Goal: Navigation & Orientation: Find specific page/section

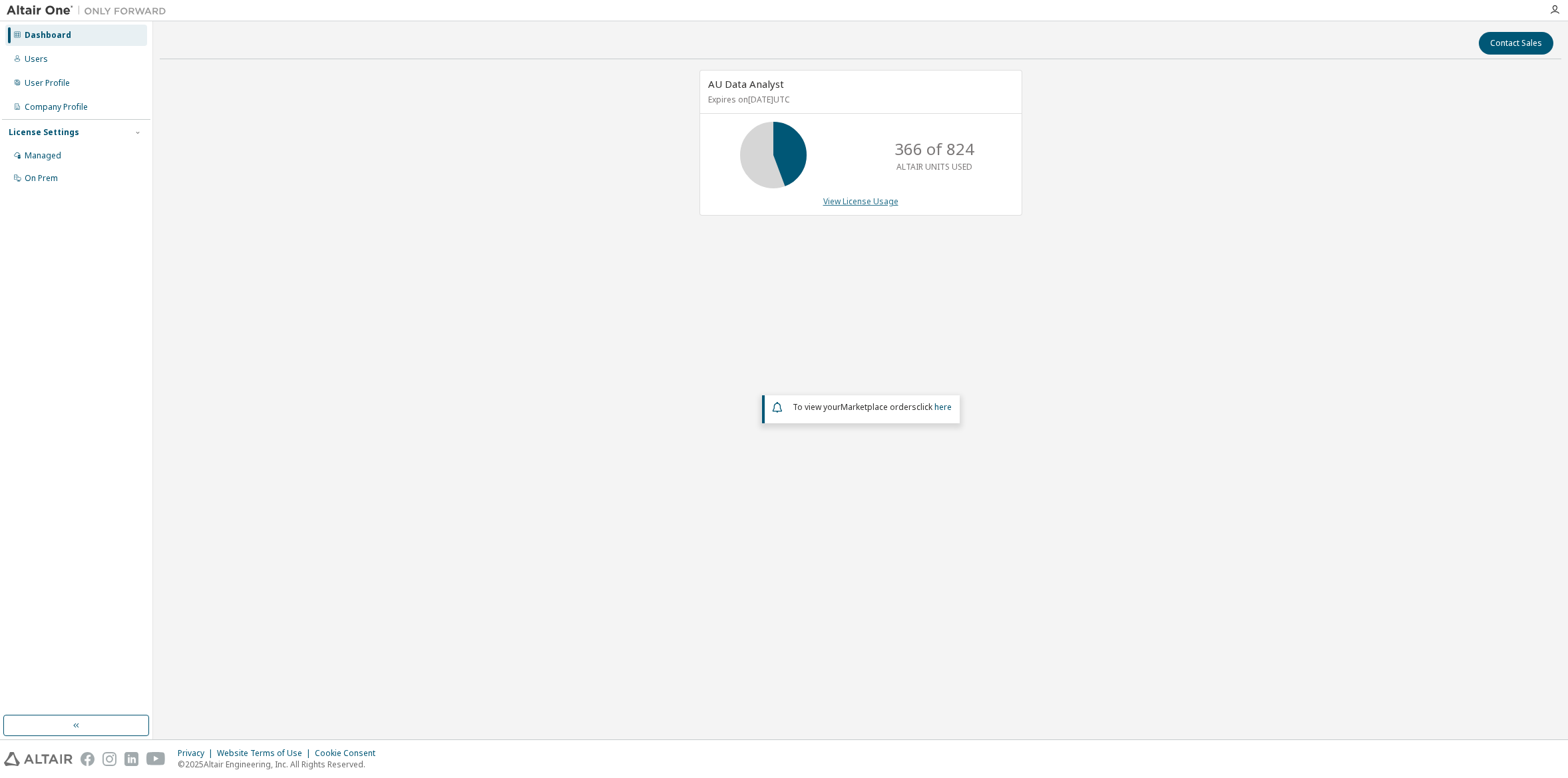
click at [857, 203] on link "View License Usage" at bounding box center [862, 202] width 75 height 11
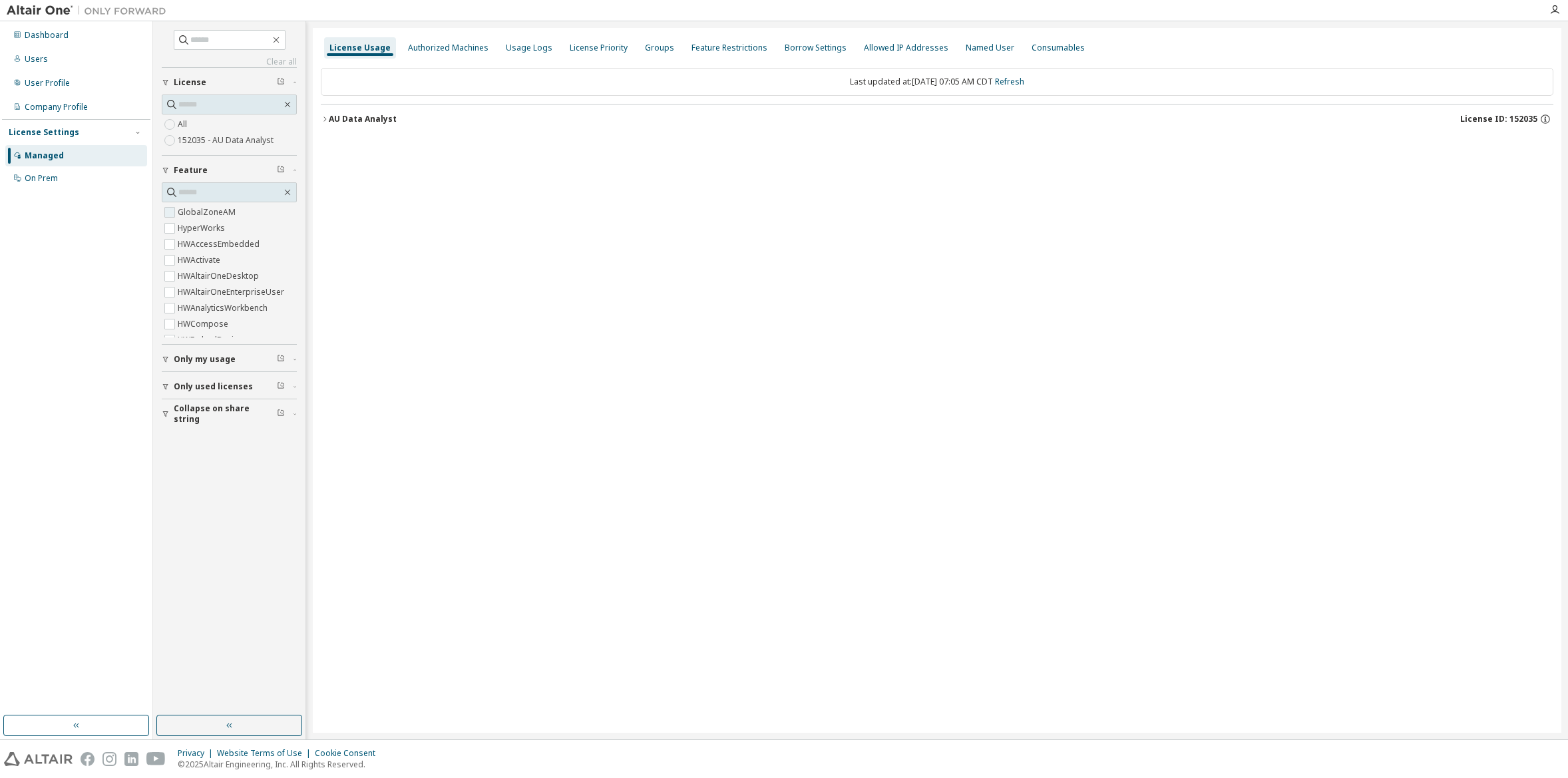
click at [194, 214] on label "GlobalZoneAM" at bounding box center [208, 212] width 61 height 16
click at [324, 121] on icon "button" at bounding box center [325, 119] width 8 height 8
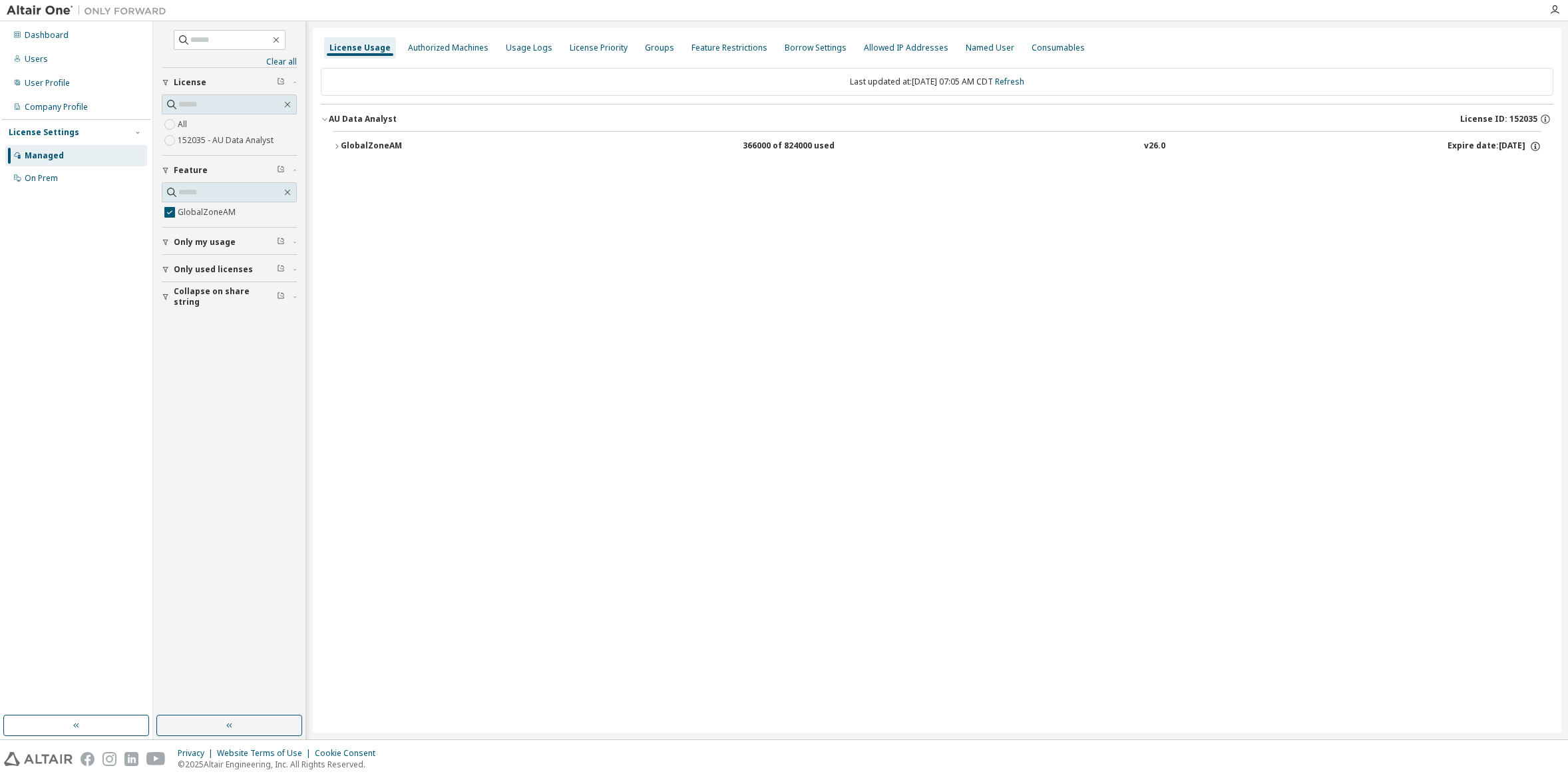
click at [337, 147] on icon "button" at bounding box center [336, 146] width 2 height 5
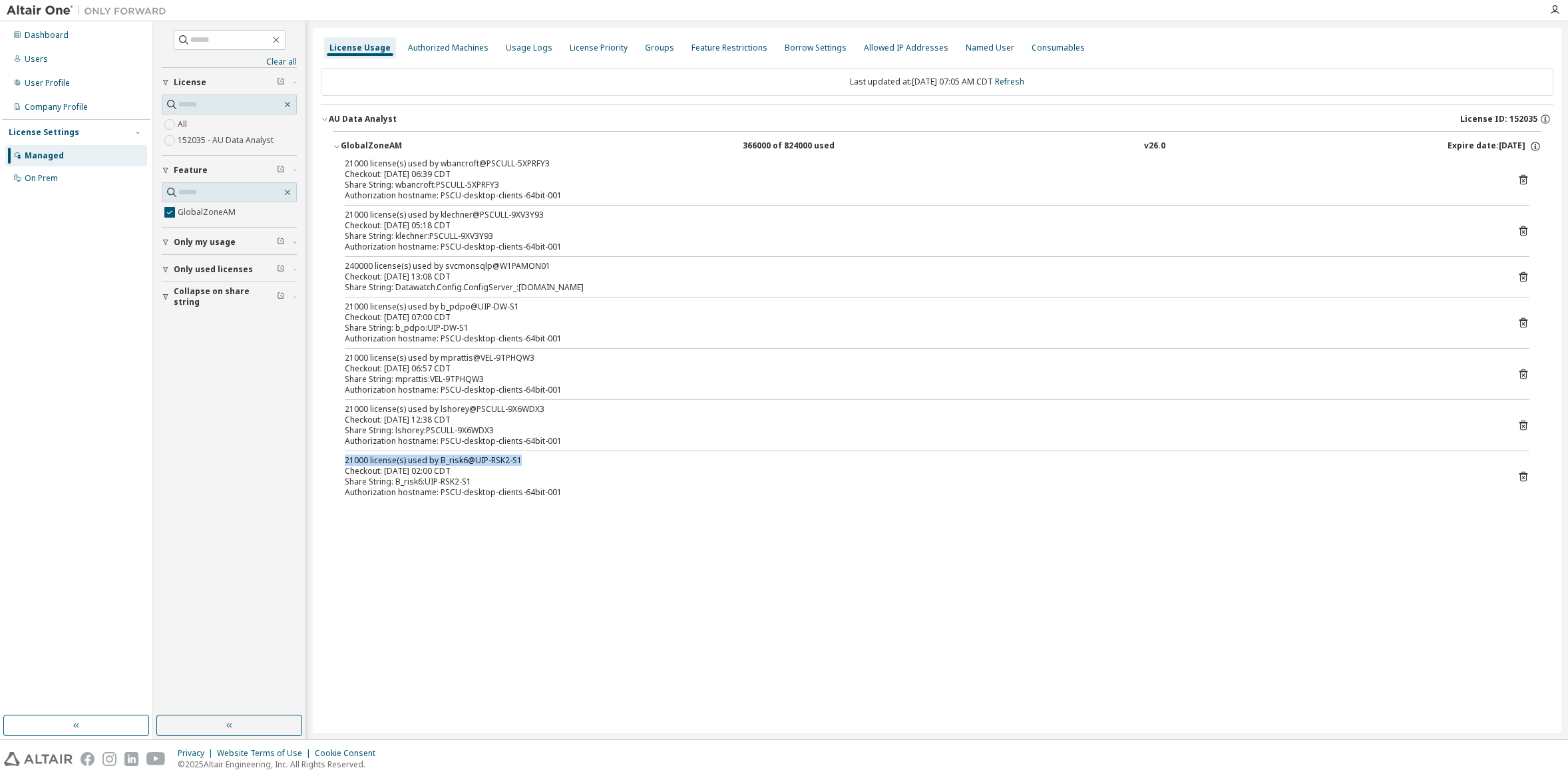
drag, startPoint x: 341, startPoint y: 461, endPoint x: 545, endPoint y: 458, distance: 204.0
click at [545, 458] on div "21000 license(s) used by wbancroft@PSCULL-5XPRFY3 Checkout: [DATE] 06:39 CDT Sh…" at bounding box center [937, 331] width 1209 height 345
drag, startPoint x: 545, startPoint y: 458, endPoint x: 470, endPoint y: 460, distance: 75.0
copy div "21000 license(s) used by B_risk6@UIP-RSK2-S1"
click at [450, 44] on div "Authorized Machines" at bounding box center [448, 48] width 80 height 11
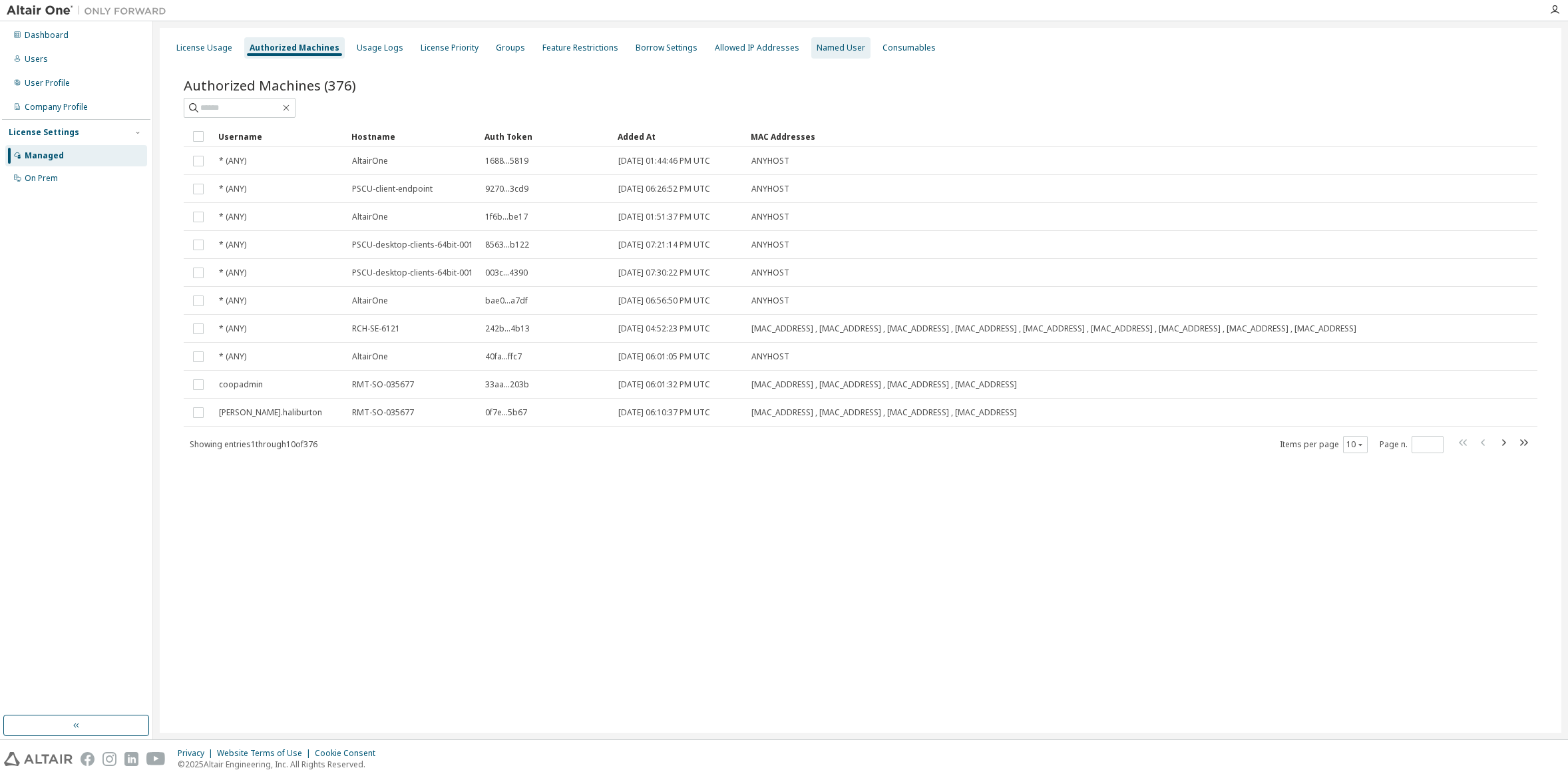
click at [826, 51] on div "Named User" at bounding box center [840, 48] width 48 height 11
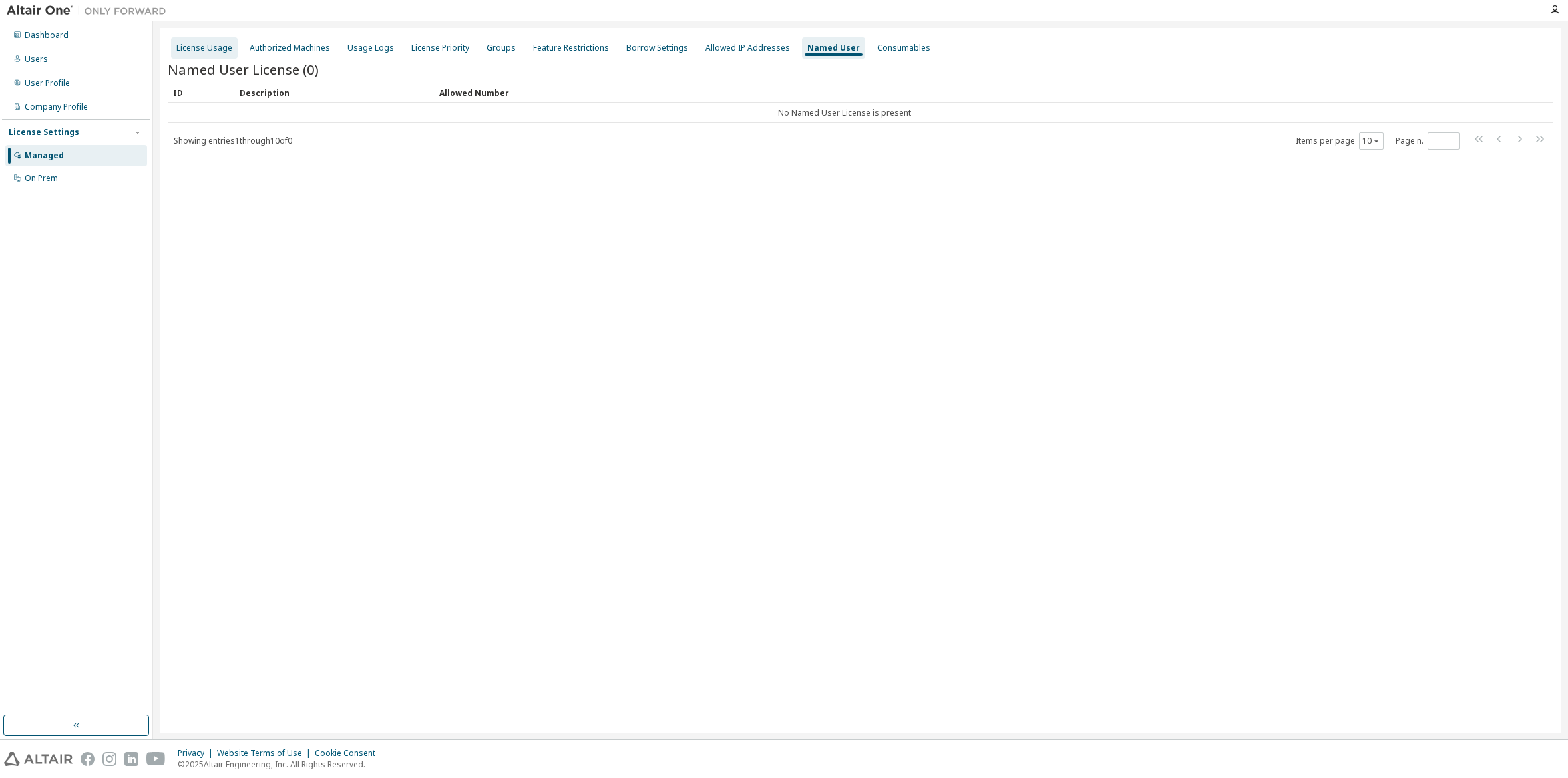
click at [198, 48] on div "License Usage" at bounding box center [204, 48] width 56 height 11
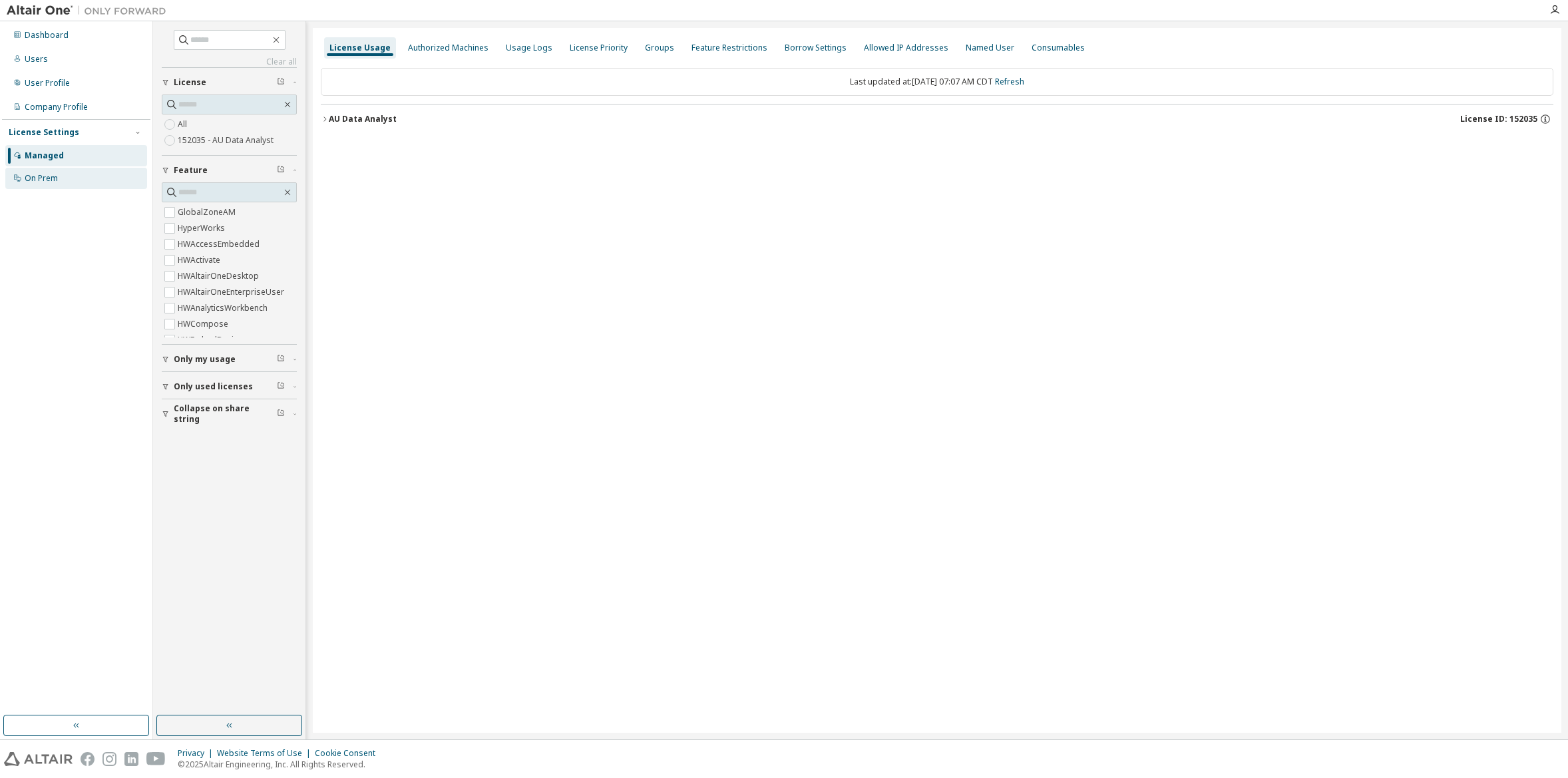
click at [48, 188] on div "On Prem" at bounding box center [75, 178] width 142 height 21
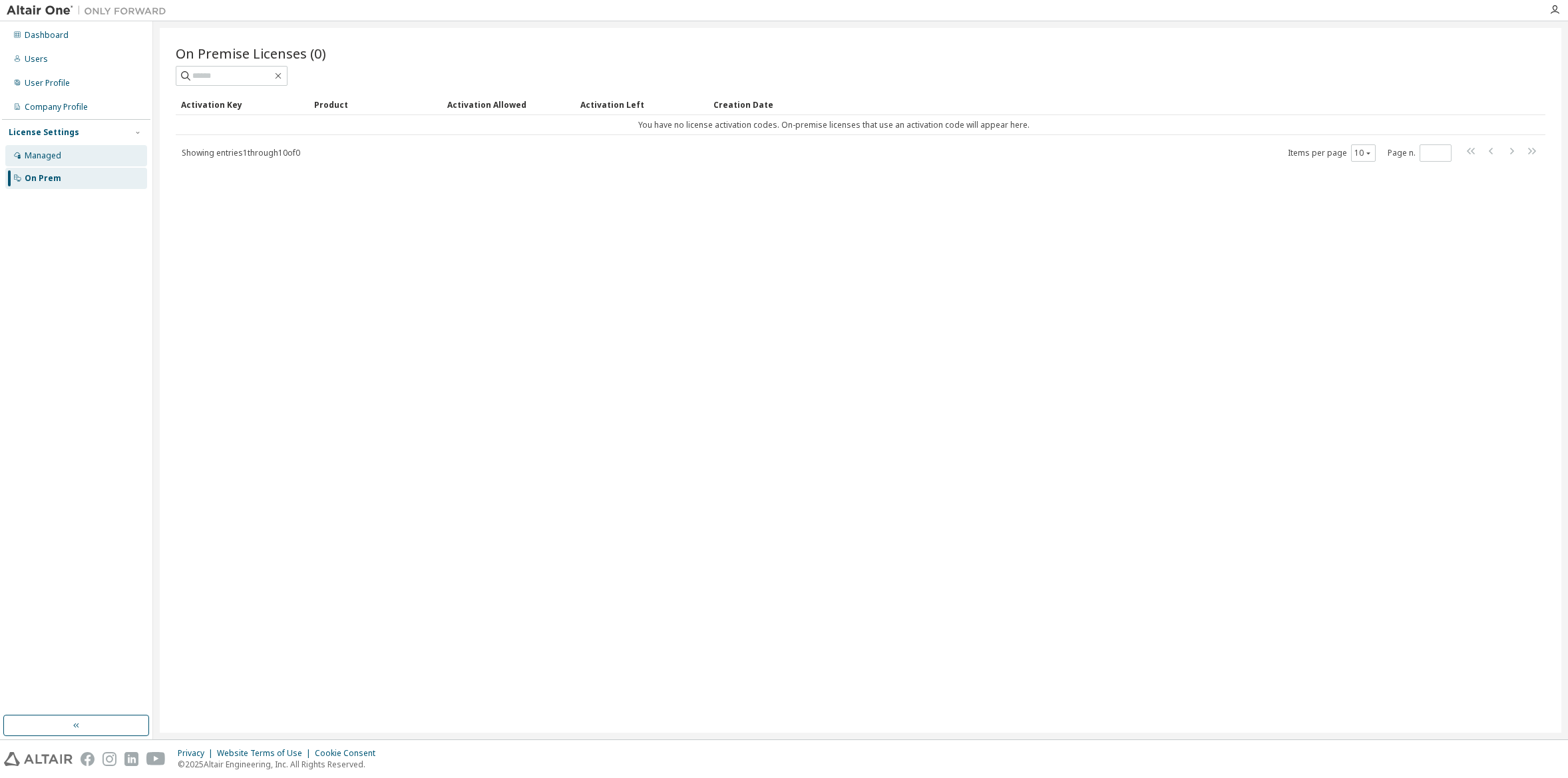
click at [48, 161] on div "Managed" at bounding box center [43, 155] width 37 height 11
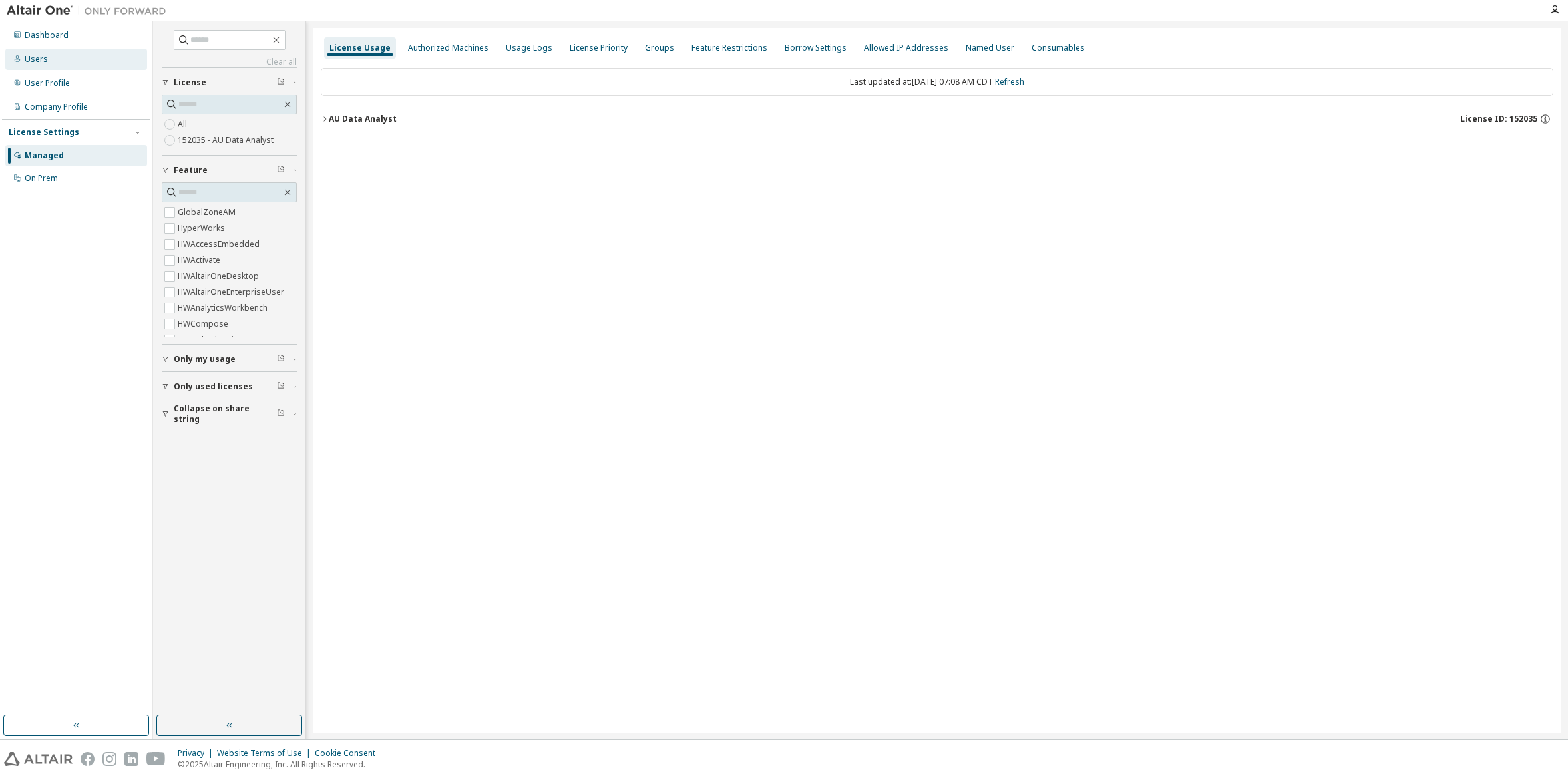
click at [51, 65] on div "Users" at bounding box center [75, 59] width 142 height 21
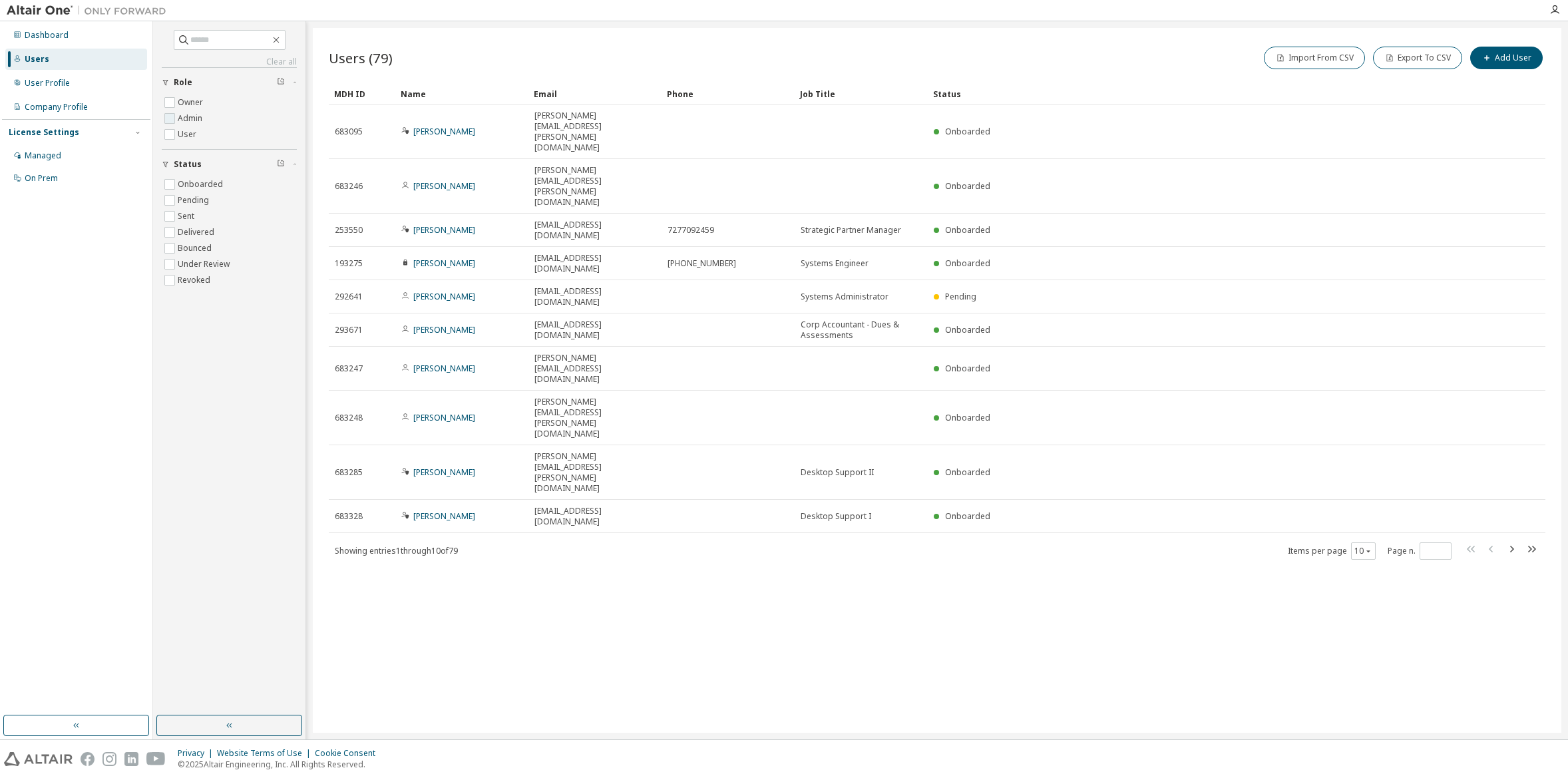
click at [187, 121] on label "Admin" at bounding box center [191, 118] width 27 height 16
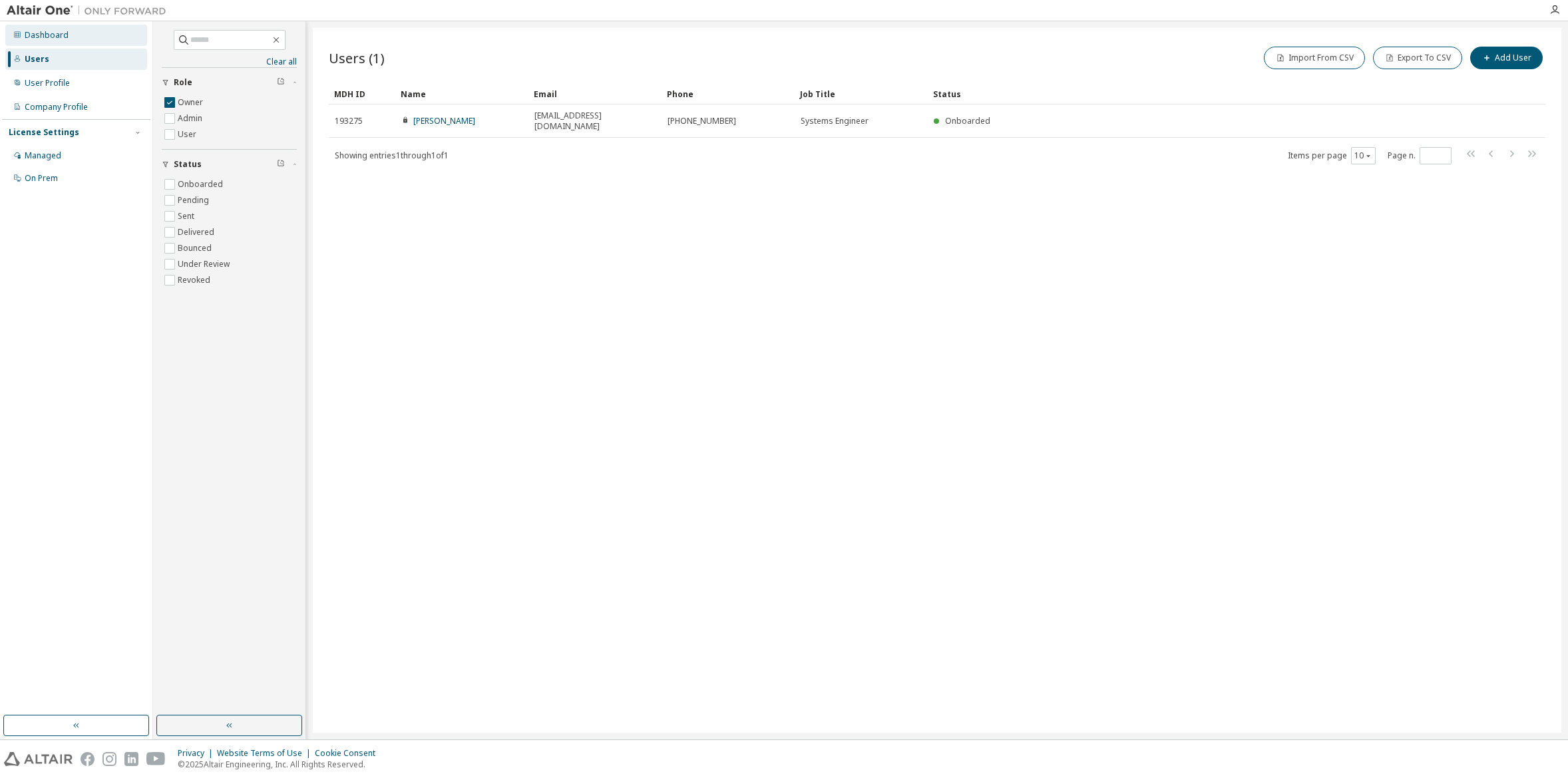
click at [40, 33] on div "Dashboard" at bounding box center [47, 35] width 44 height 11
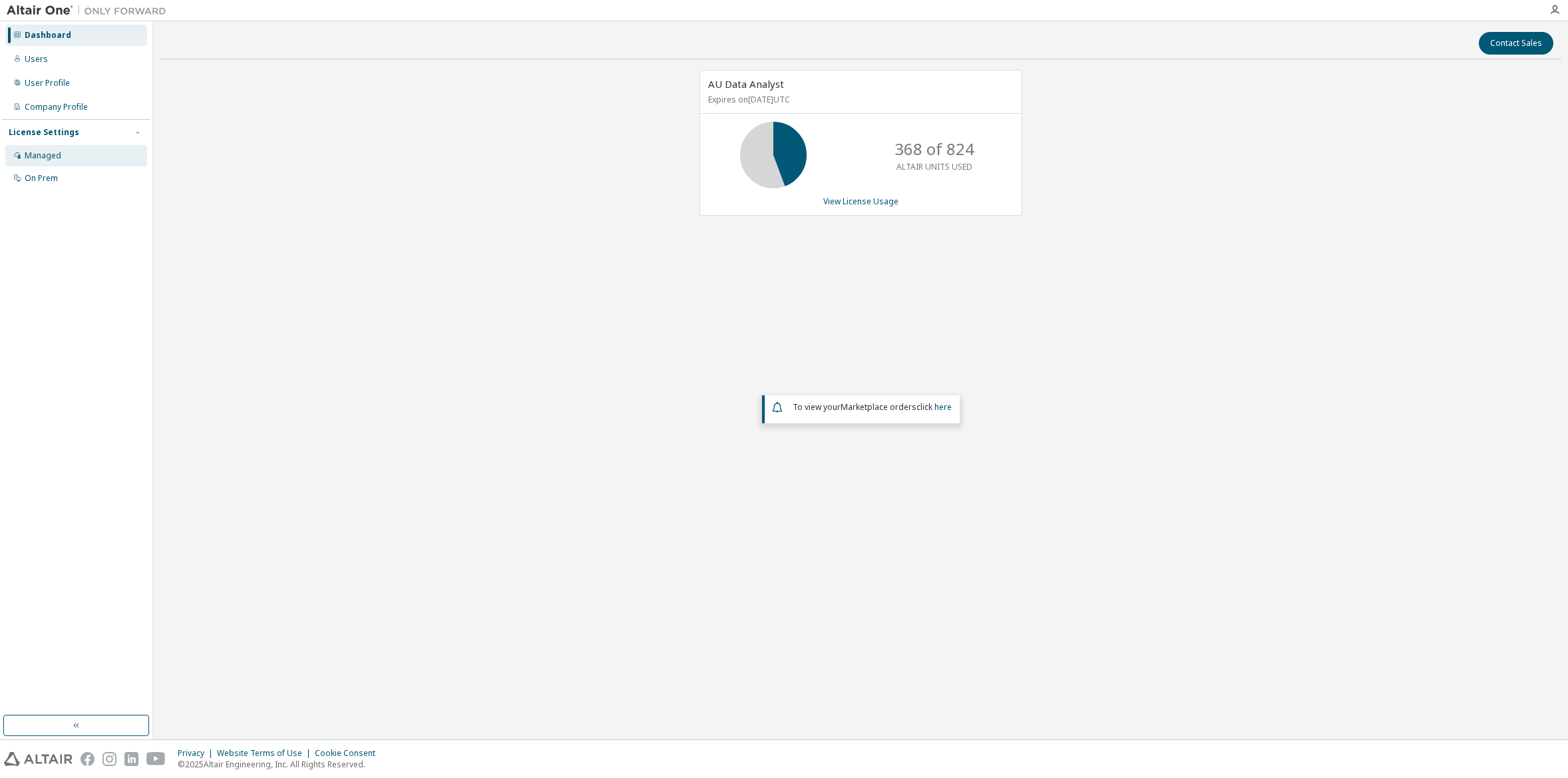
click at [49, 156] on div "Managed" at bounding box center [43, 155] width 37 height 11
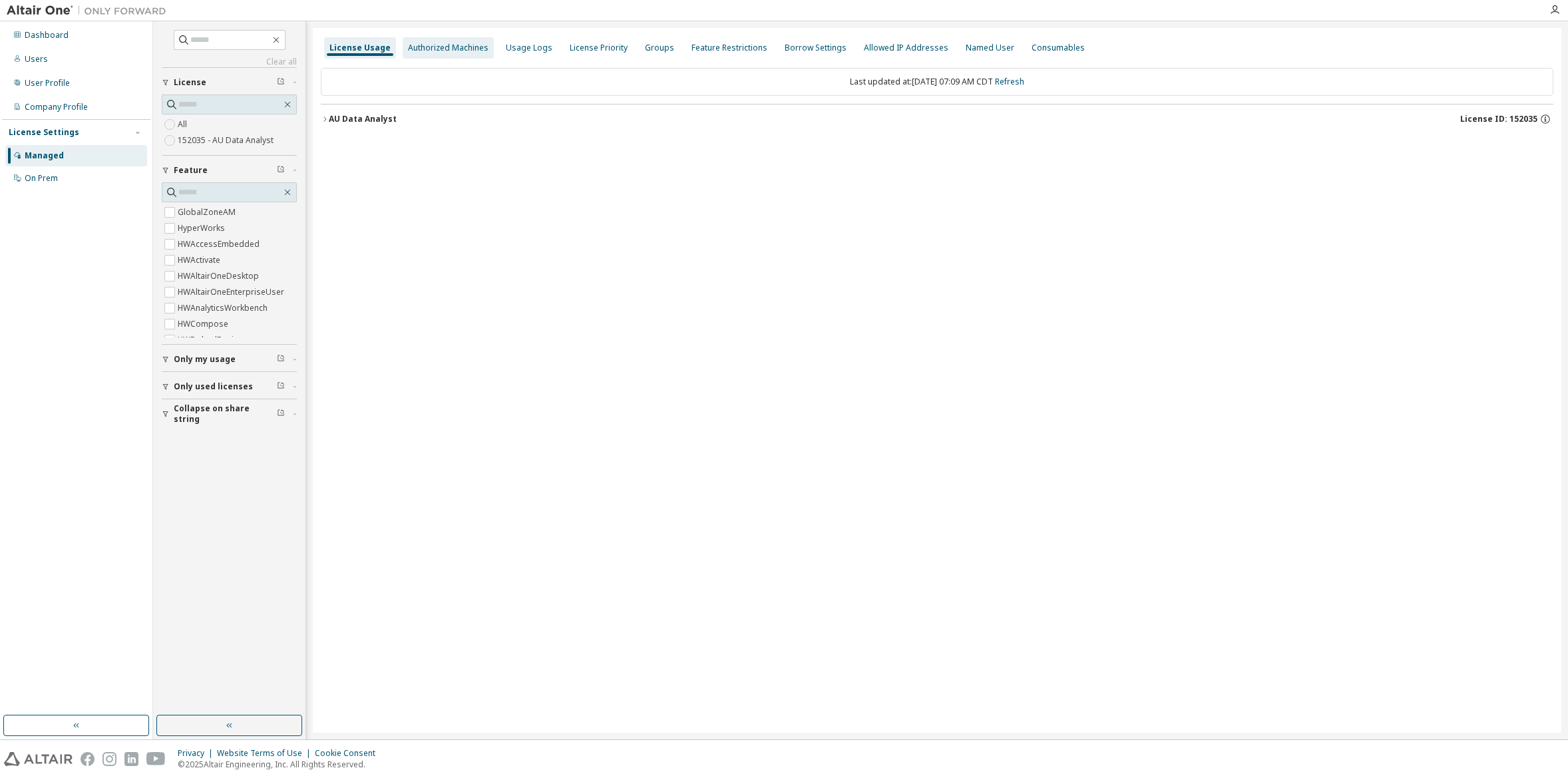
click at [432, 53] on div "Authorized Machines" at bounding box center [448, 48] width 91 height 21
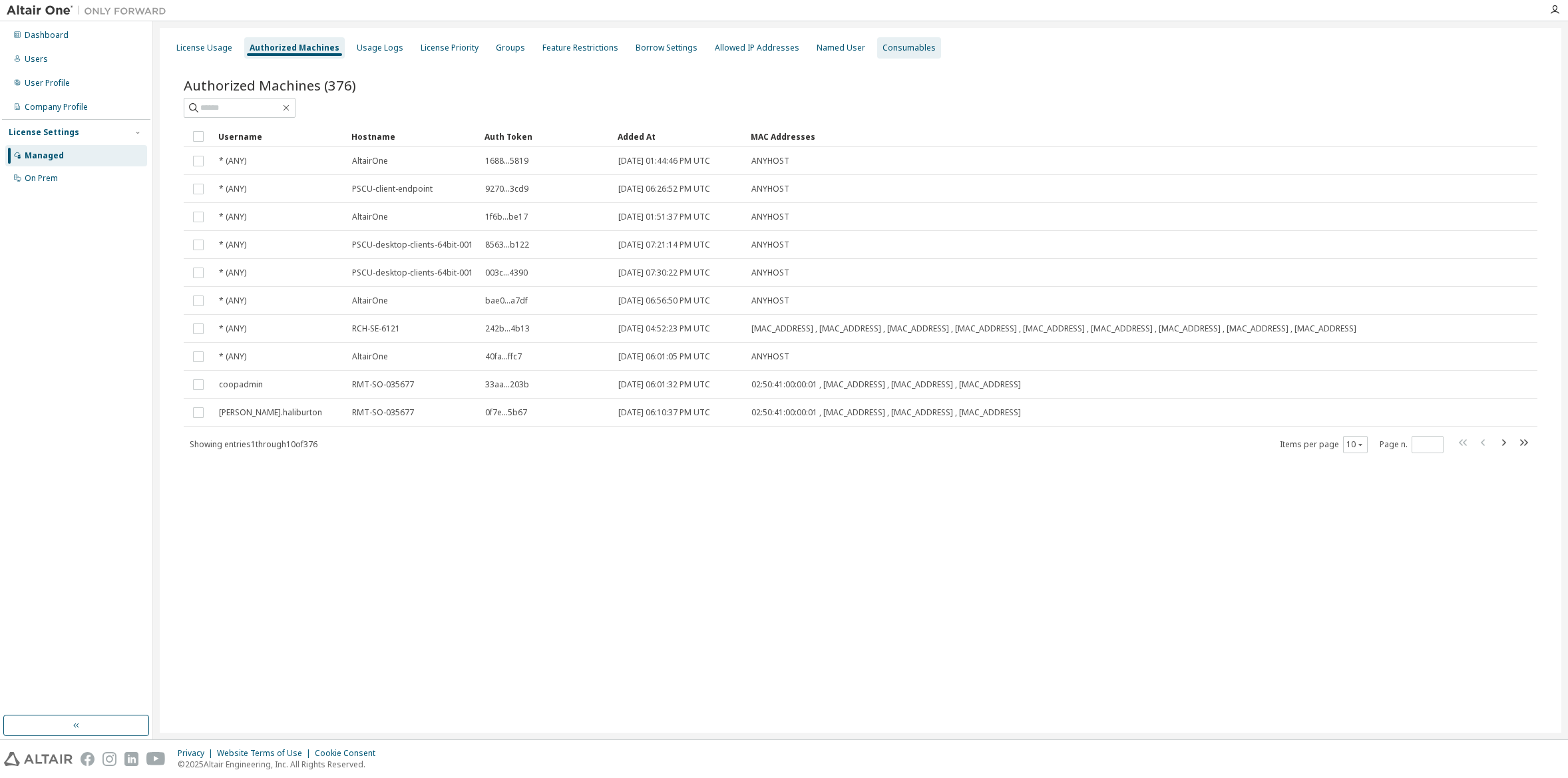
click at [907, 53] on div "Consumables" at bounding box center [909, 48] width 64 height 21
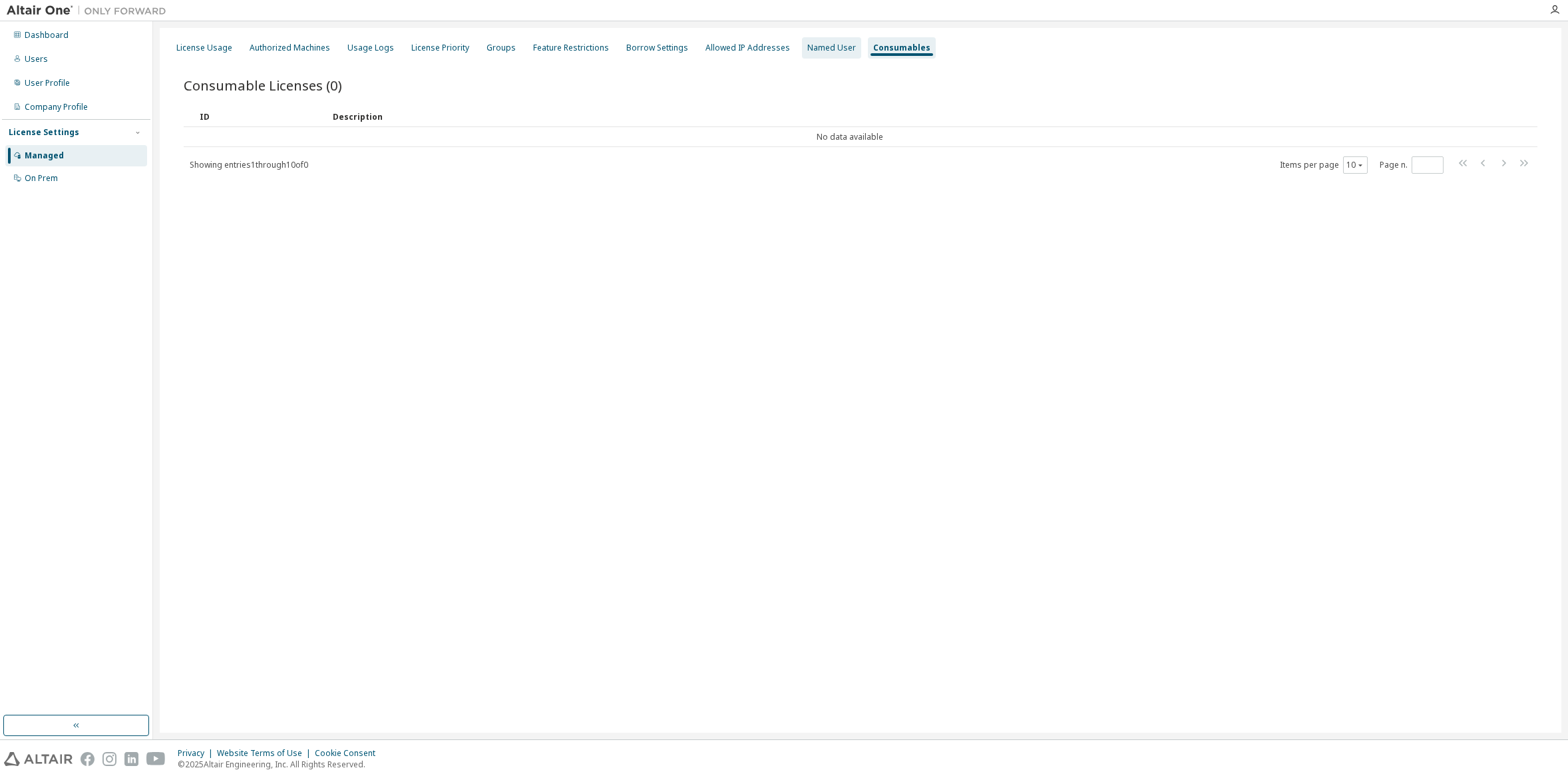
click at [818, 49] on div "Named User" at bounding box center [831, 48] width 48 height 11
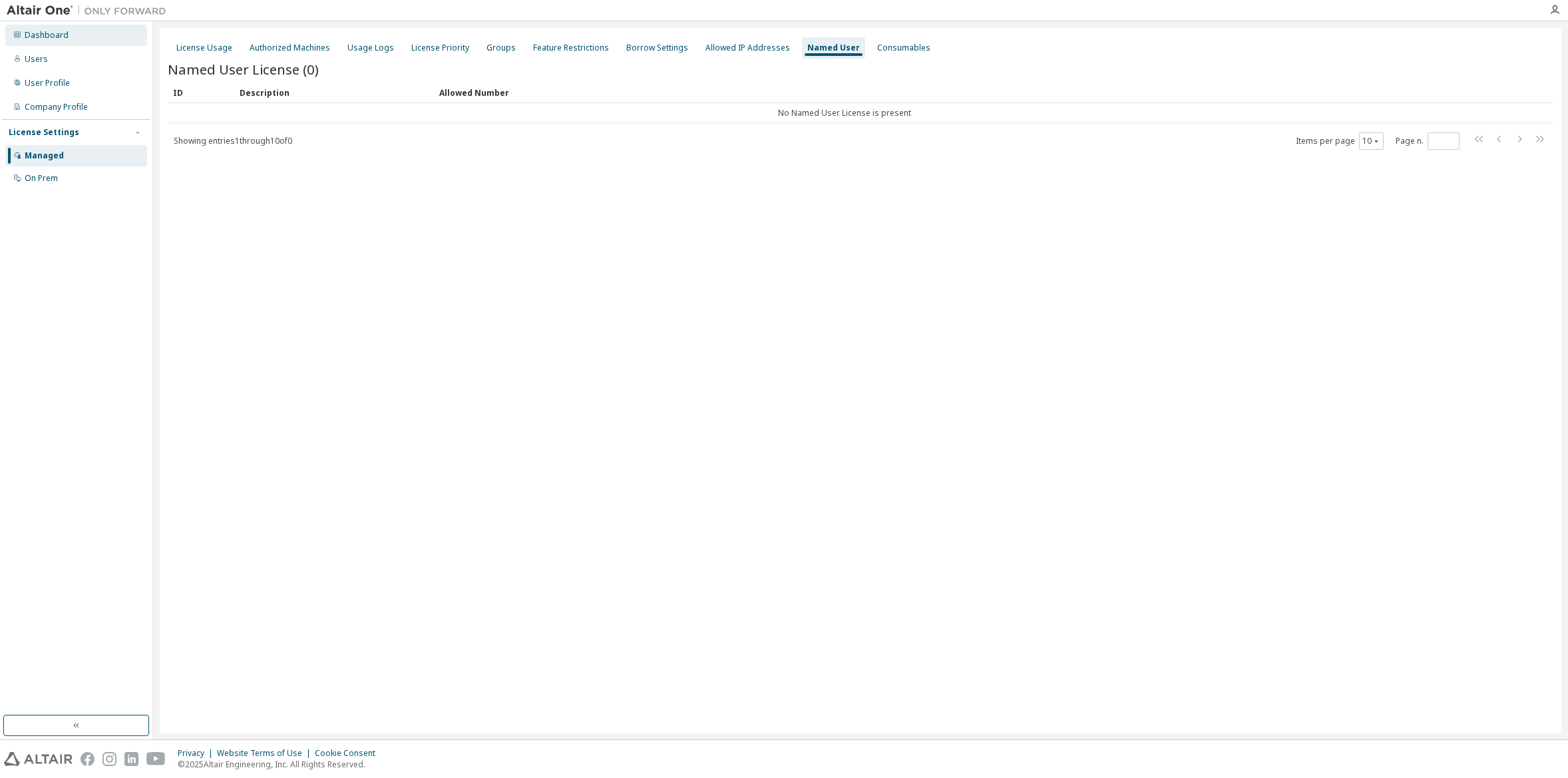
click at [47, 34] on div "Dashboard" at bounding box center [47, 35] width 44 height 11
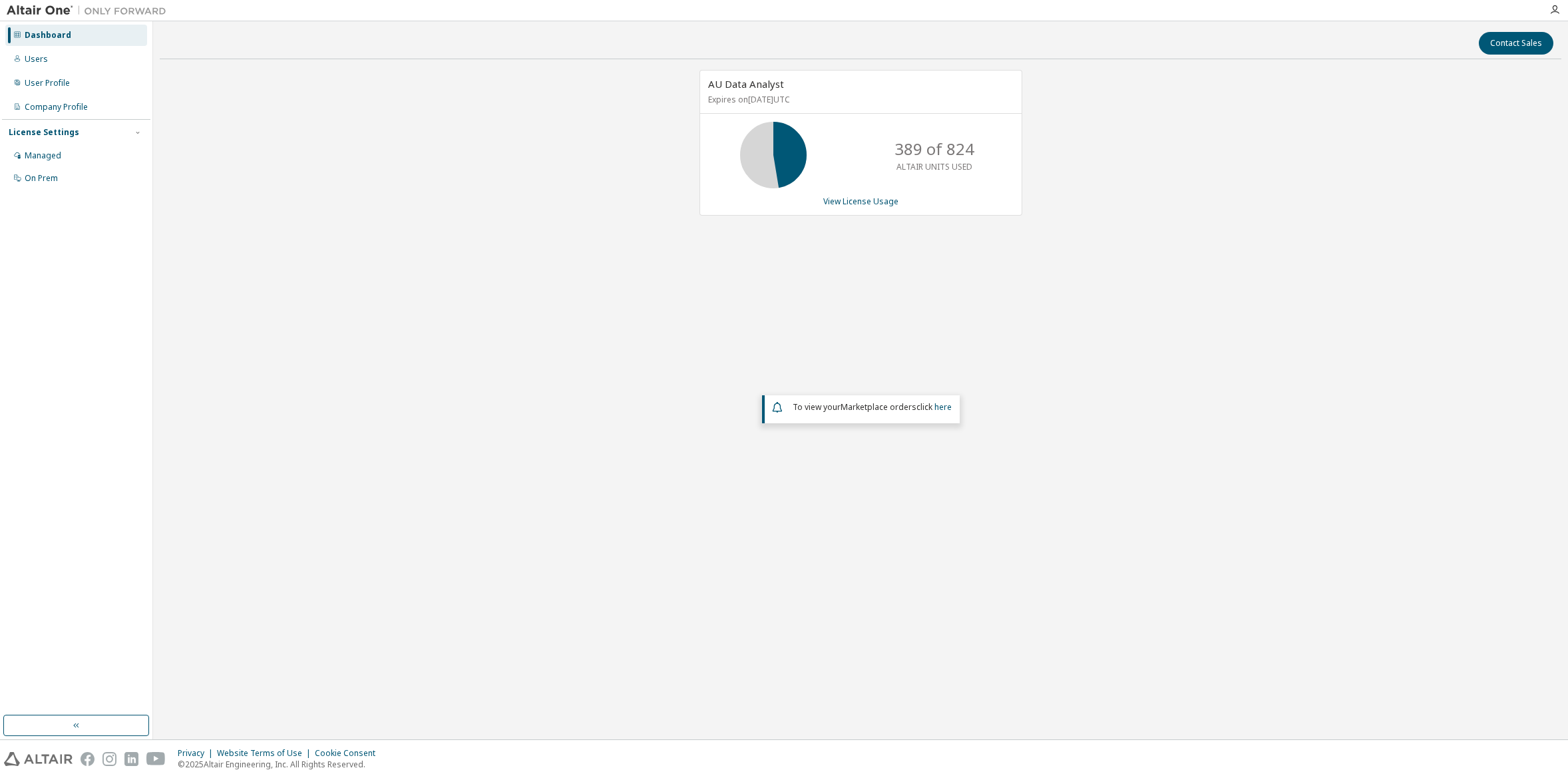
click at [766, 165] on icon at bounding box center [773, 155] width 34 height 34
click at [958, 150] on p "389 of 824" at bounding box center [934, 149] width 80 height 23
click at [34, 56] on div "Users" at bounding box center [36, 59] width 23 height 11
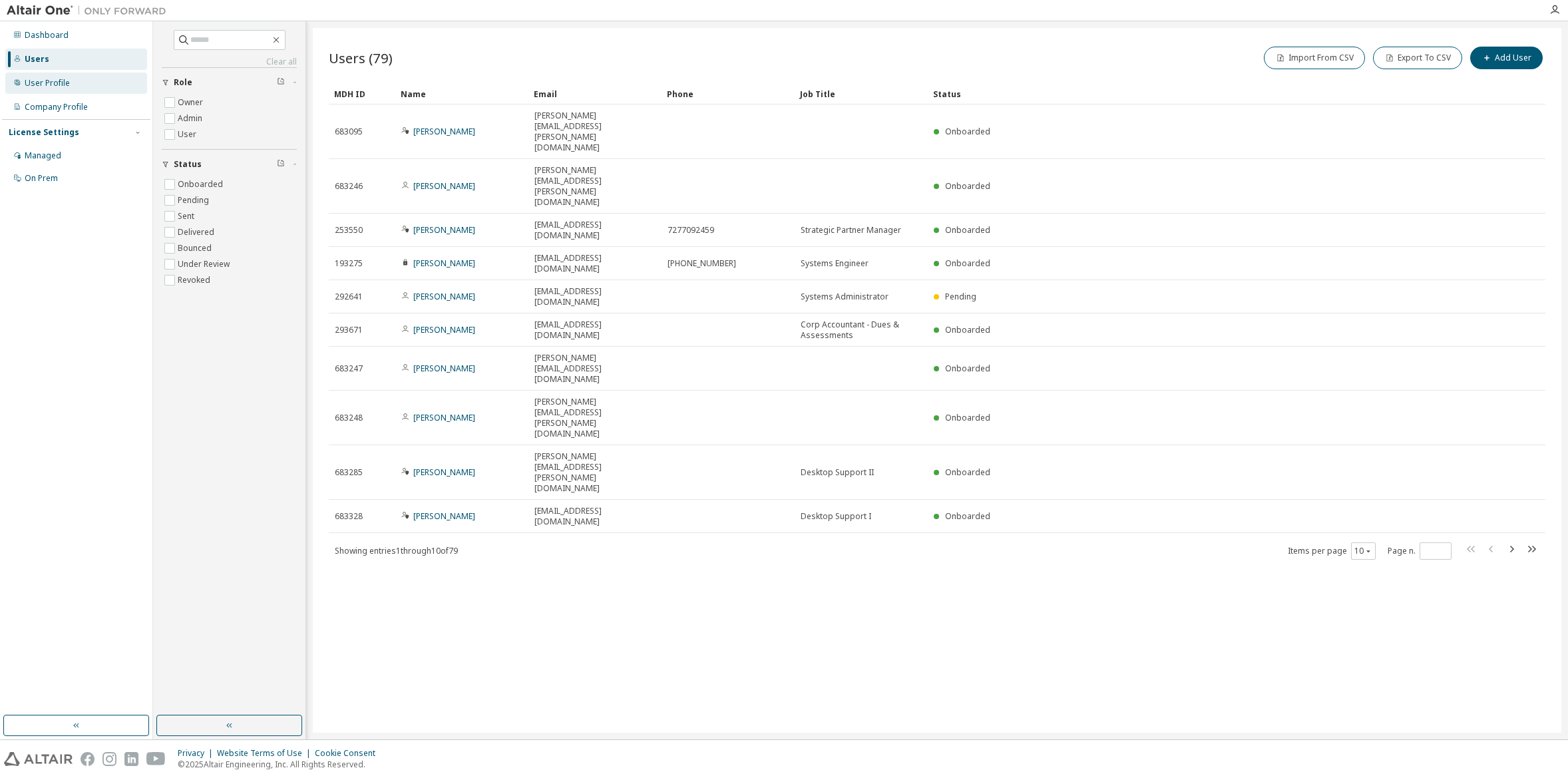
click at [51, 83] on div "User Profile" at bounding box center [47, 83] width 45 height 11
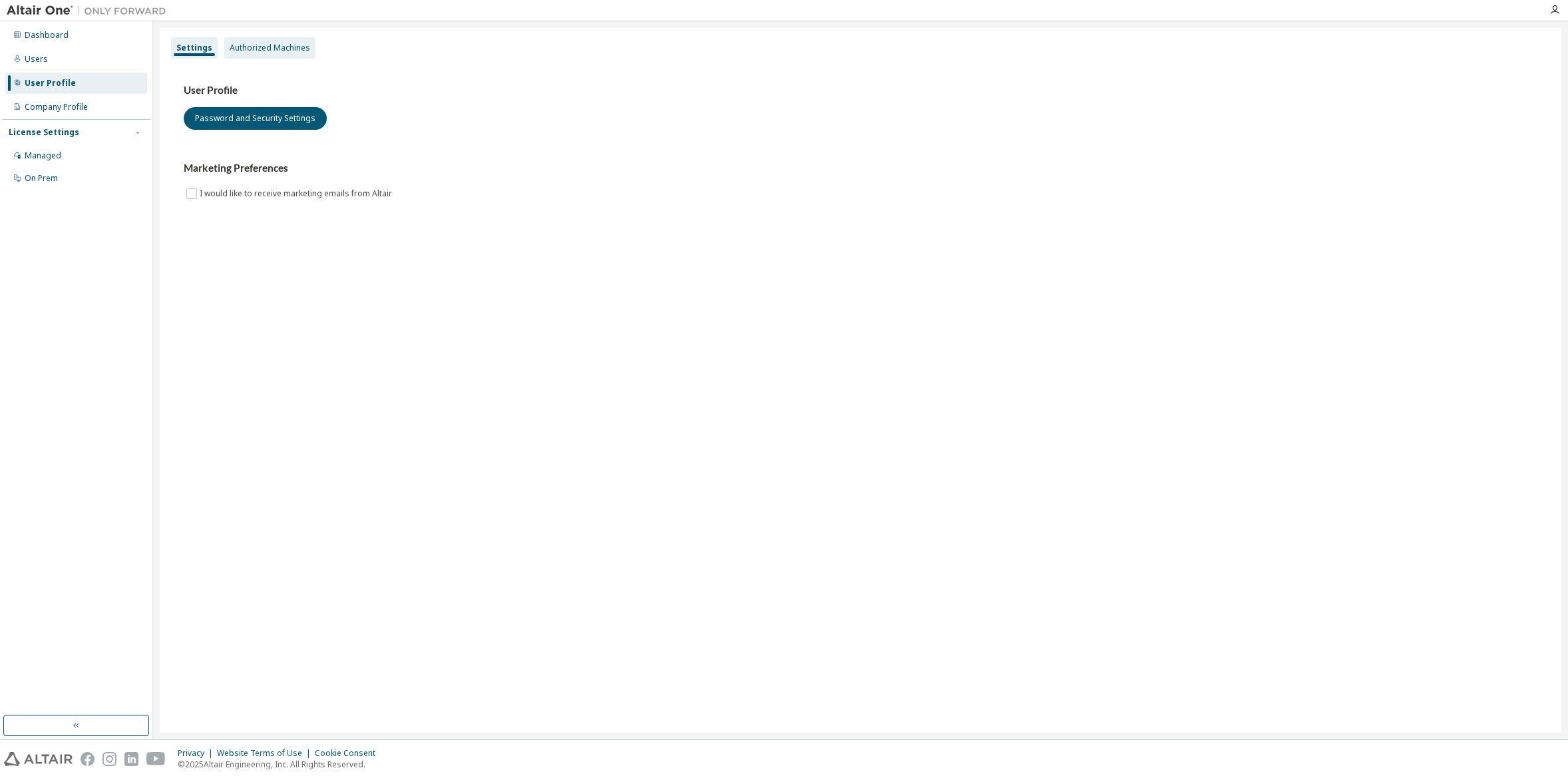
click at [285, 44] on div "Authorized Machines" at bounding box center [270, 48] width 80 height 11
